Goal: Task Accomplishment & Management: Use online tool/utility

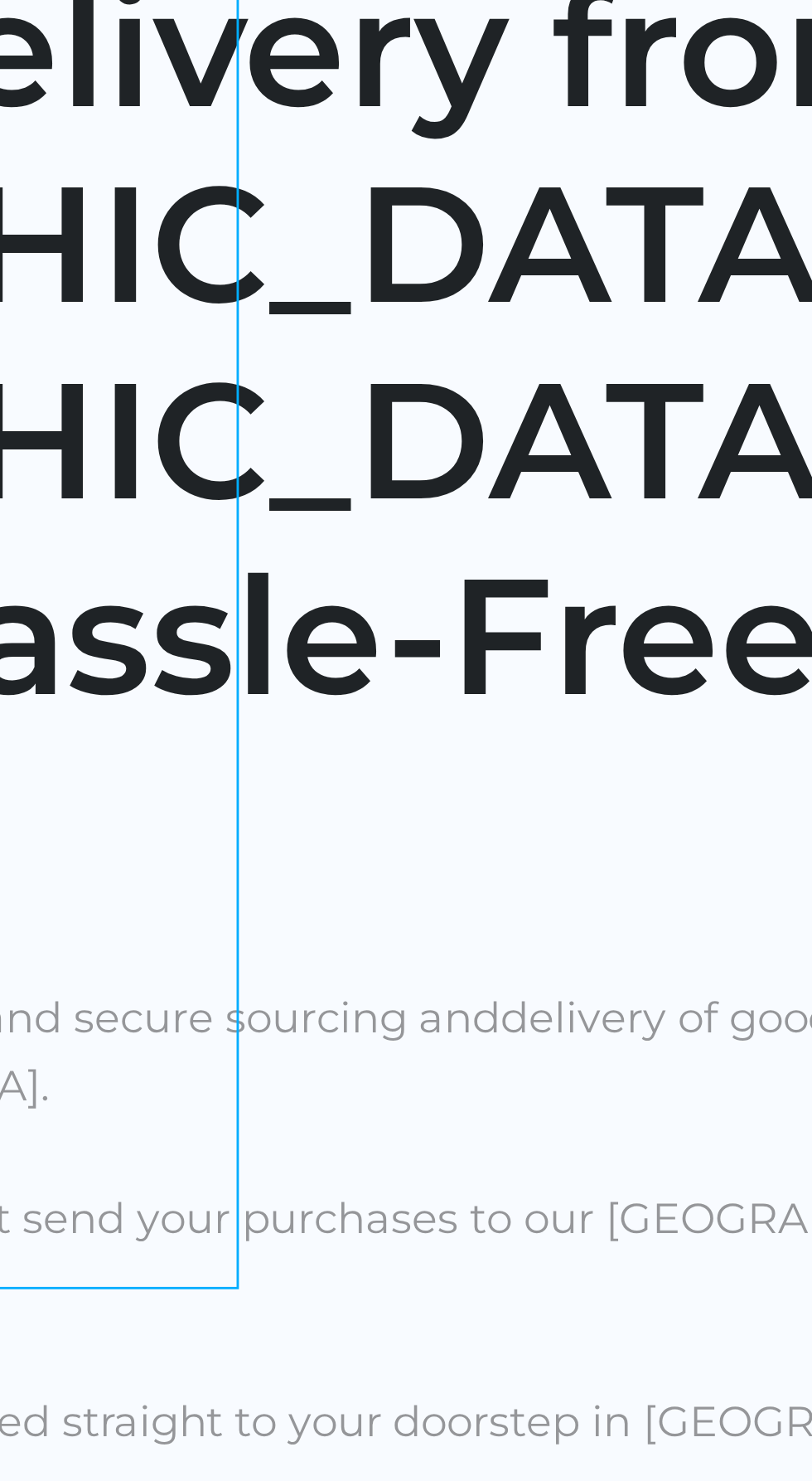
scroll to position [0, 64]
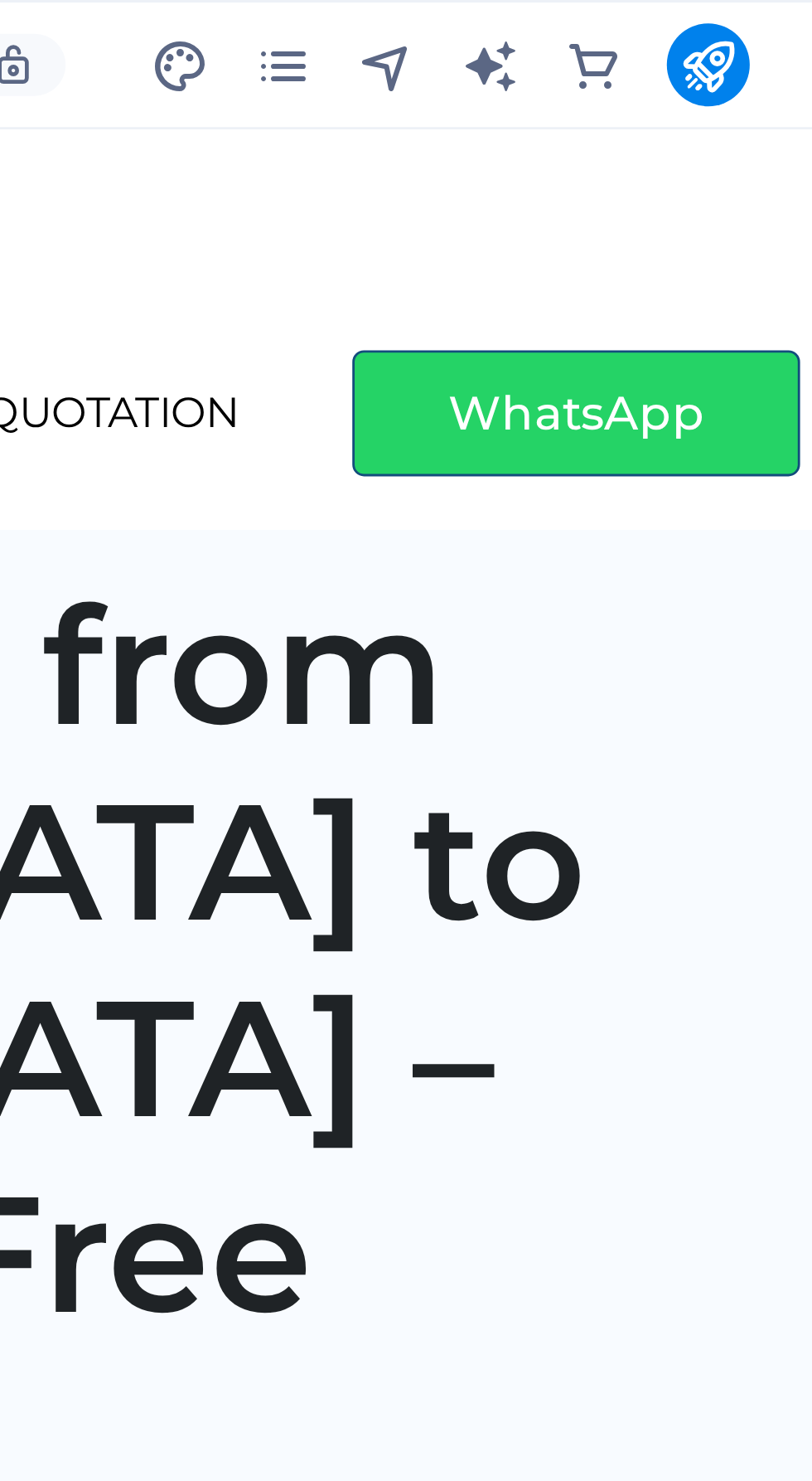
click at [675, 23] on icon "commerce" at bounding box center [675, 21] width 19 height 19
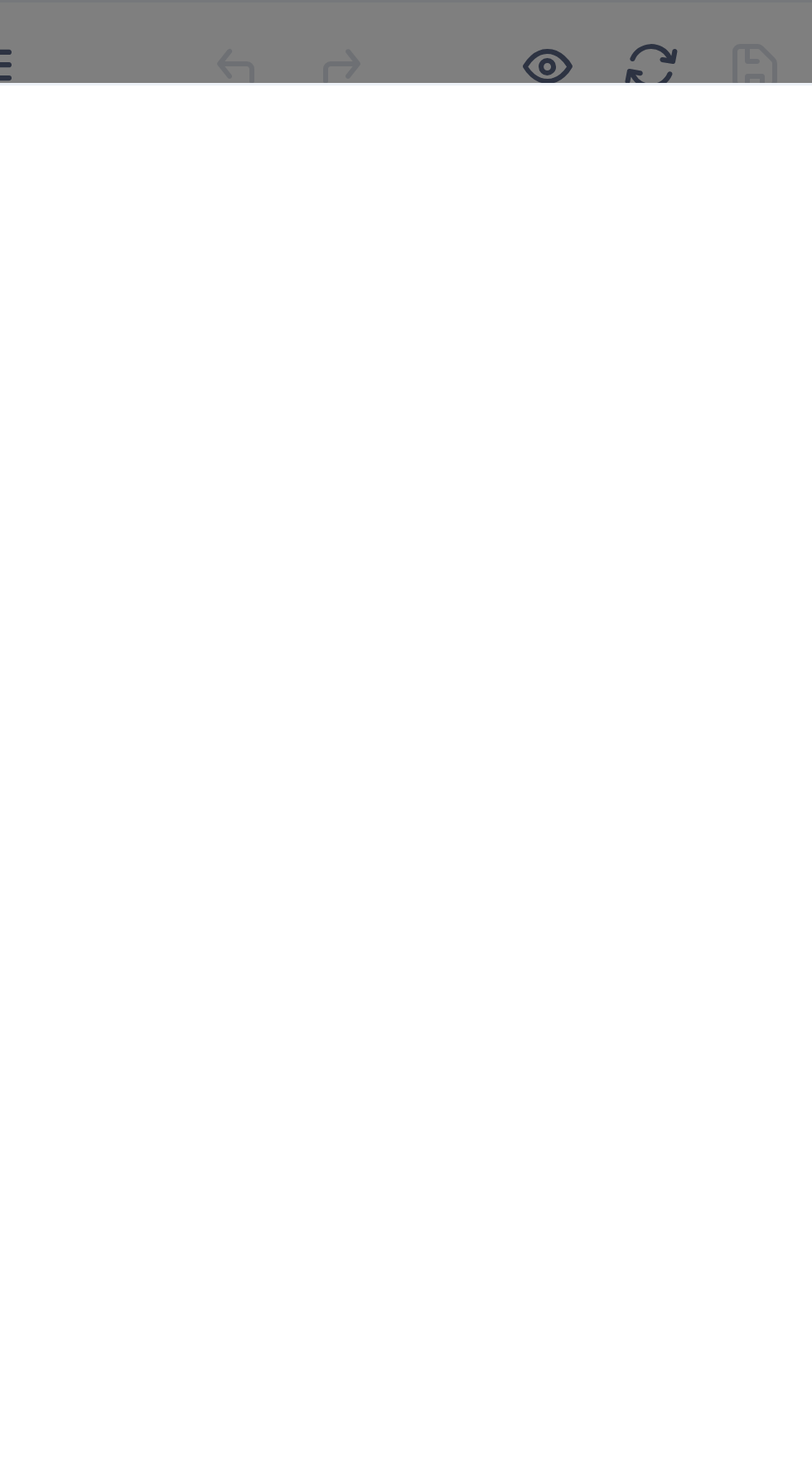
scroll to position [15977, 0]
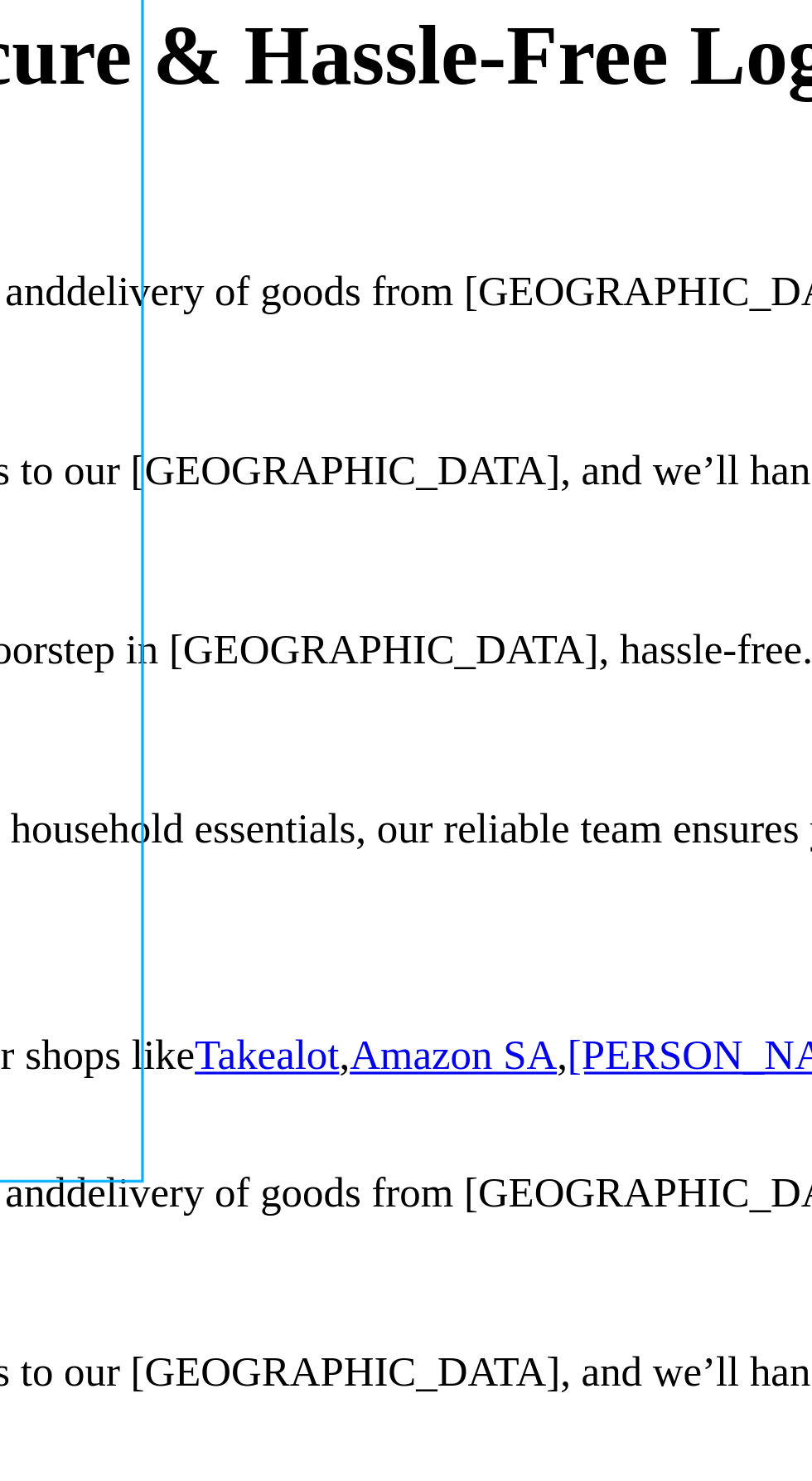
scroll to position [0, 64]
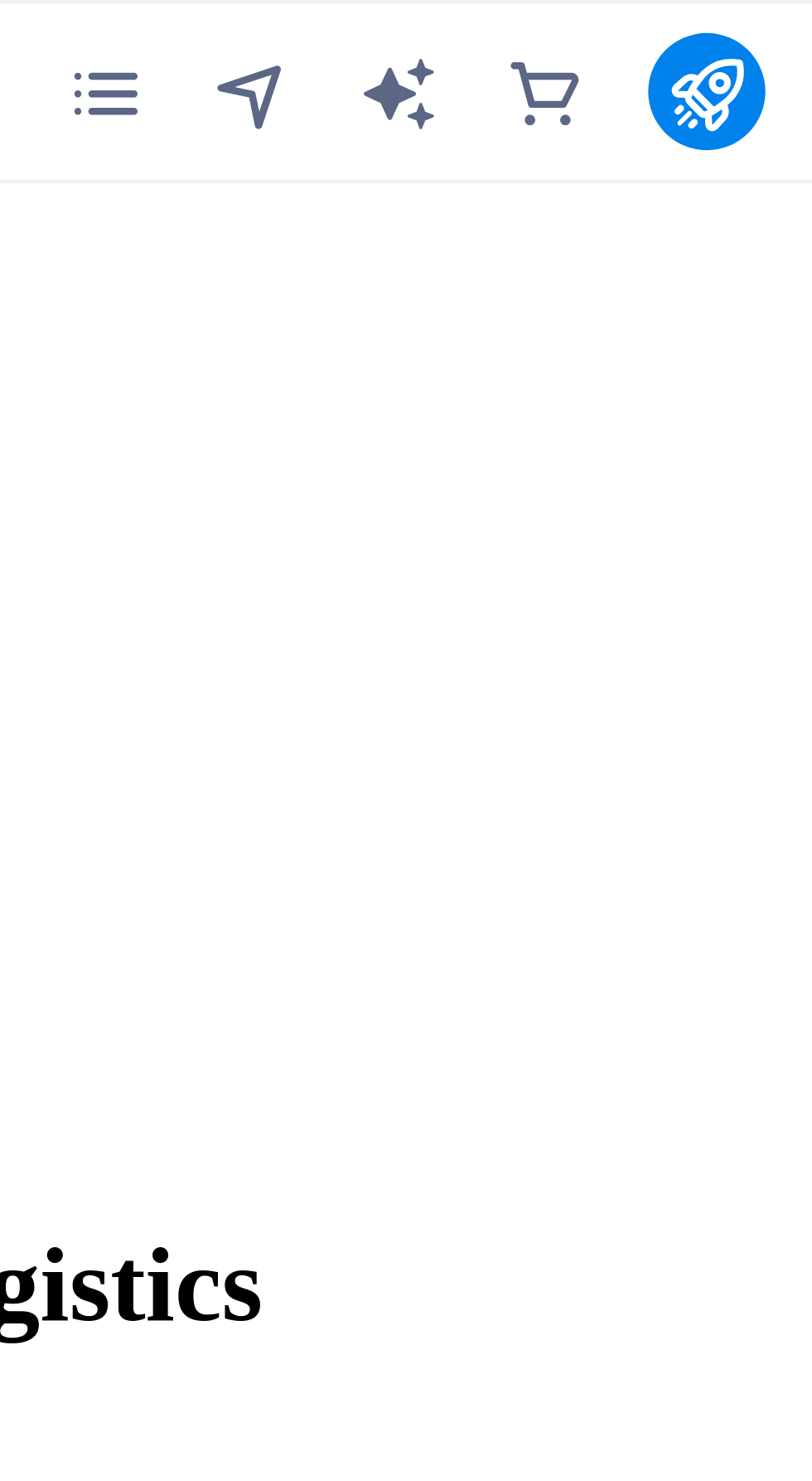
click at [677, 22] on icon "commerce" at bounding box center [675, 21] width 19 height 19
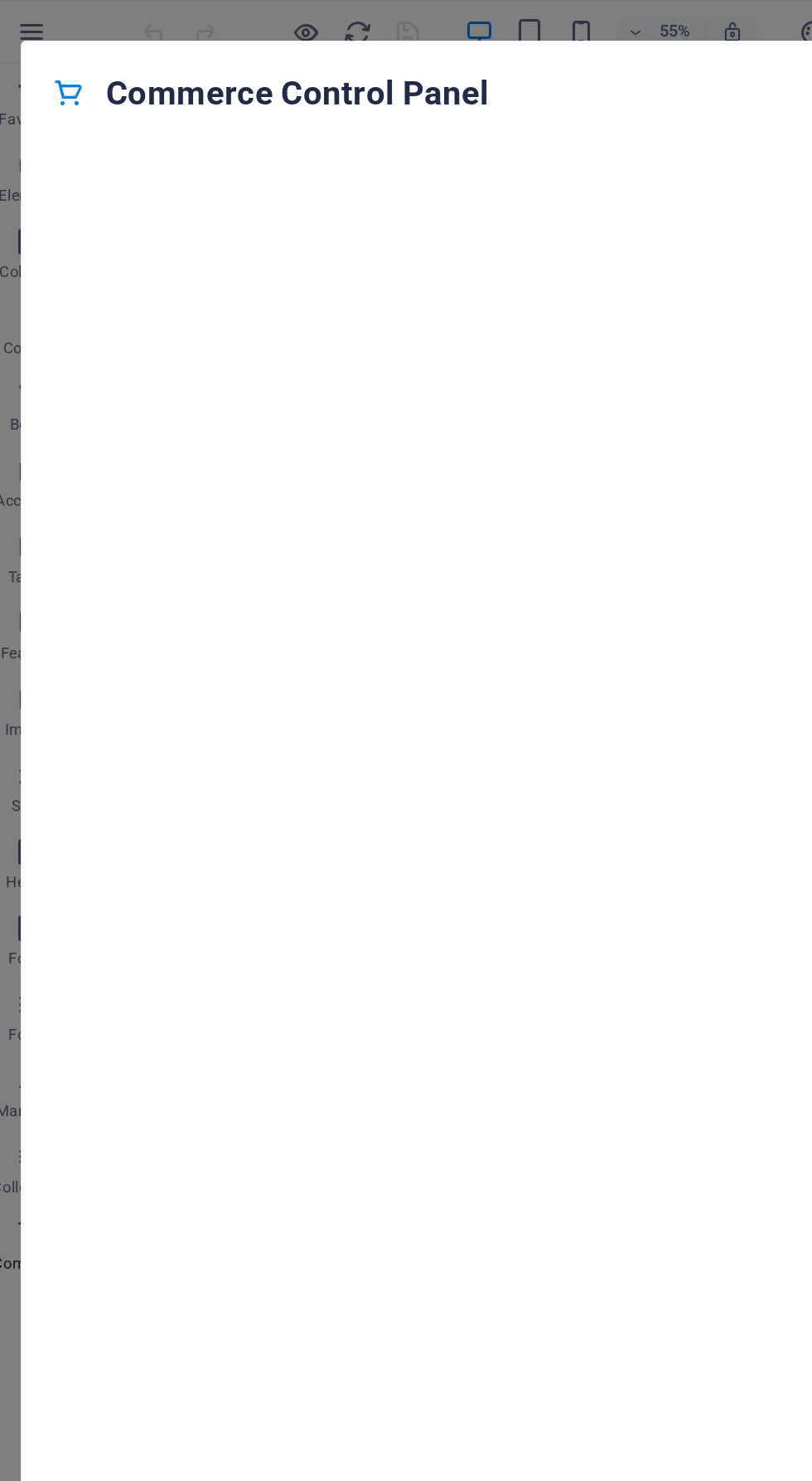
scroll to position [0, 0]
